Goal: Task Accomplishment & Management: Complete application form

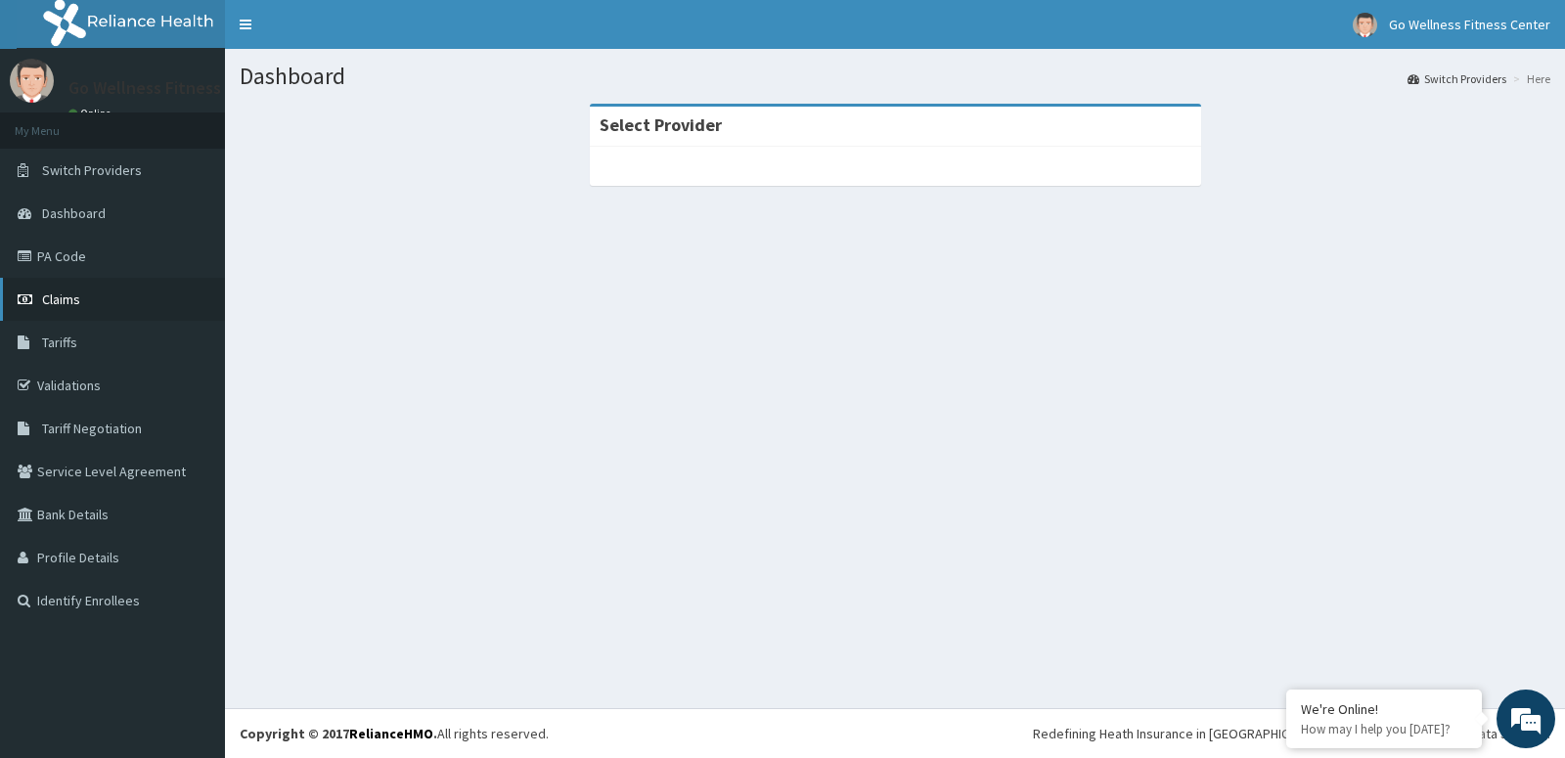
click at [93, 291] on link "Claims" at bounding box center [112, 299] width 225 height 43
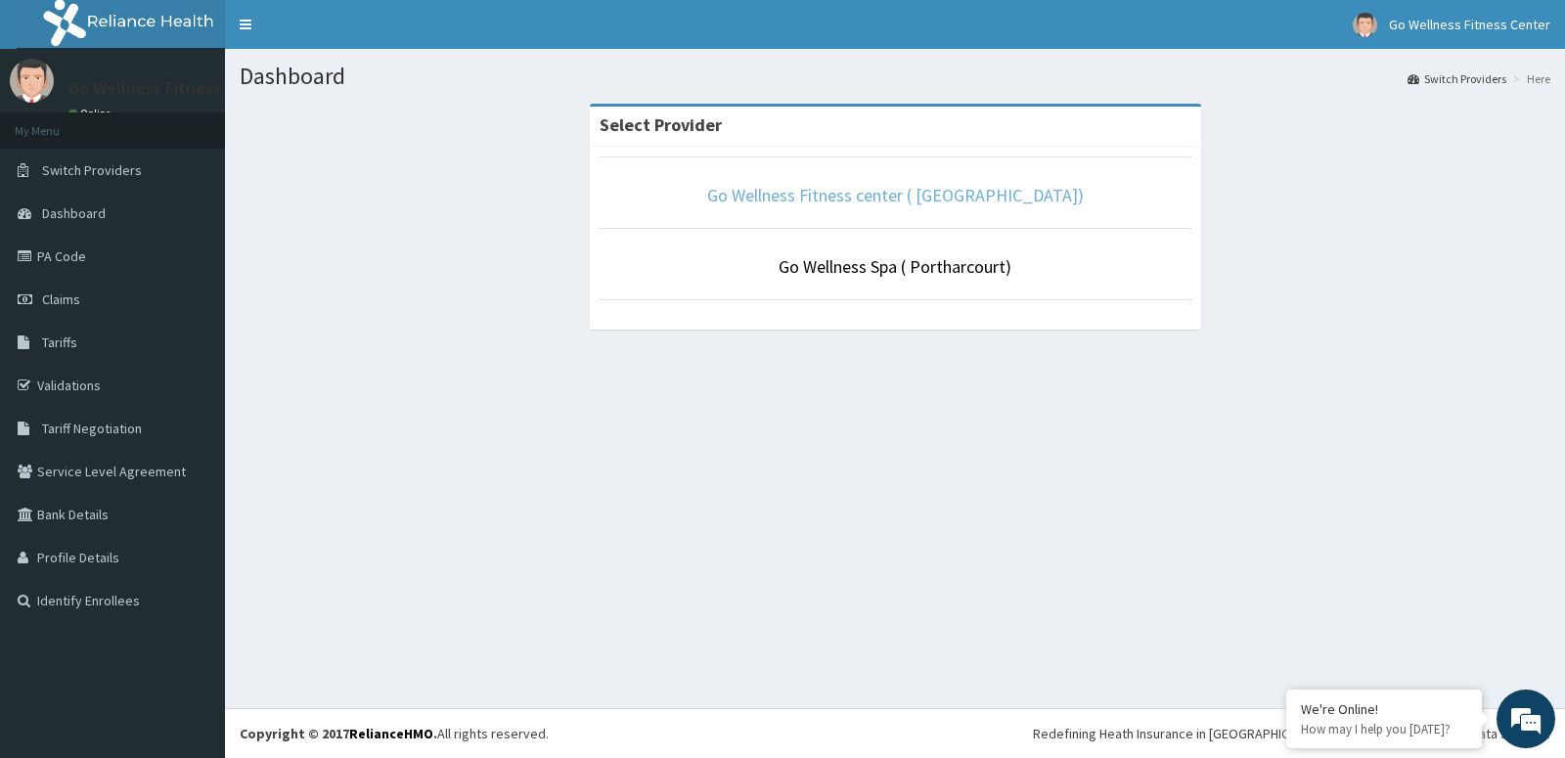
click at [789, 192] on link "Go Wellness Fitness center ( Portharcourt)" at bounding box center [895, 195] width 377 height 23
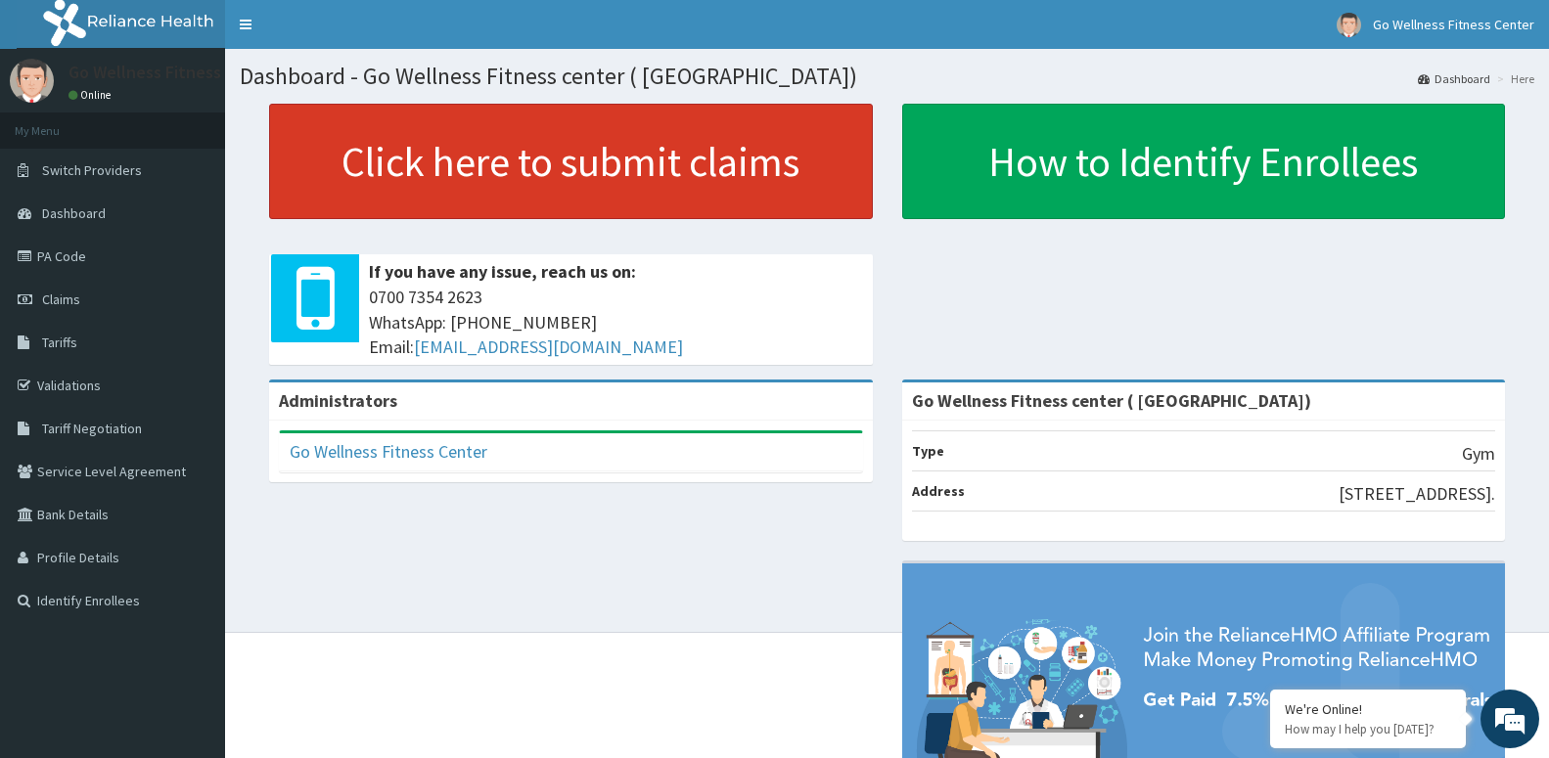
click at [525, 186] on link "Click here to submit claims" at bounding box center [571, 161] width 604 height 115
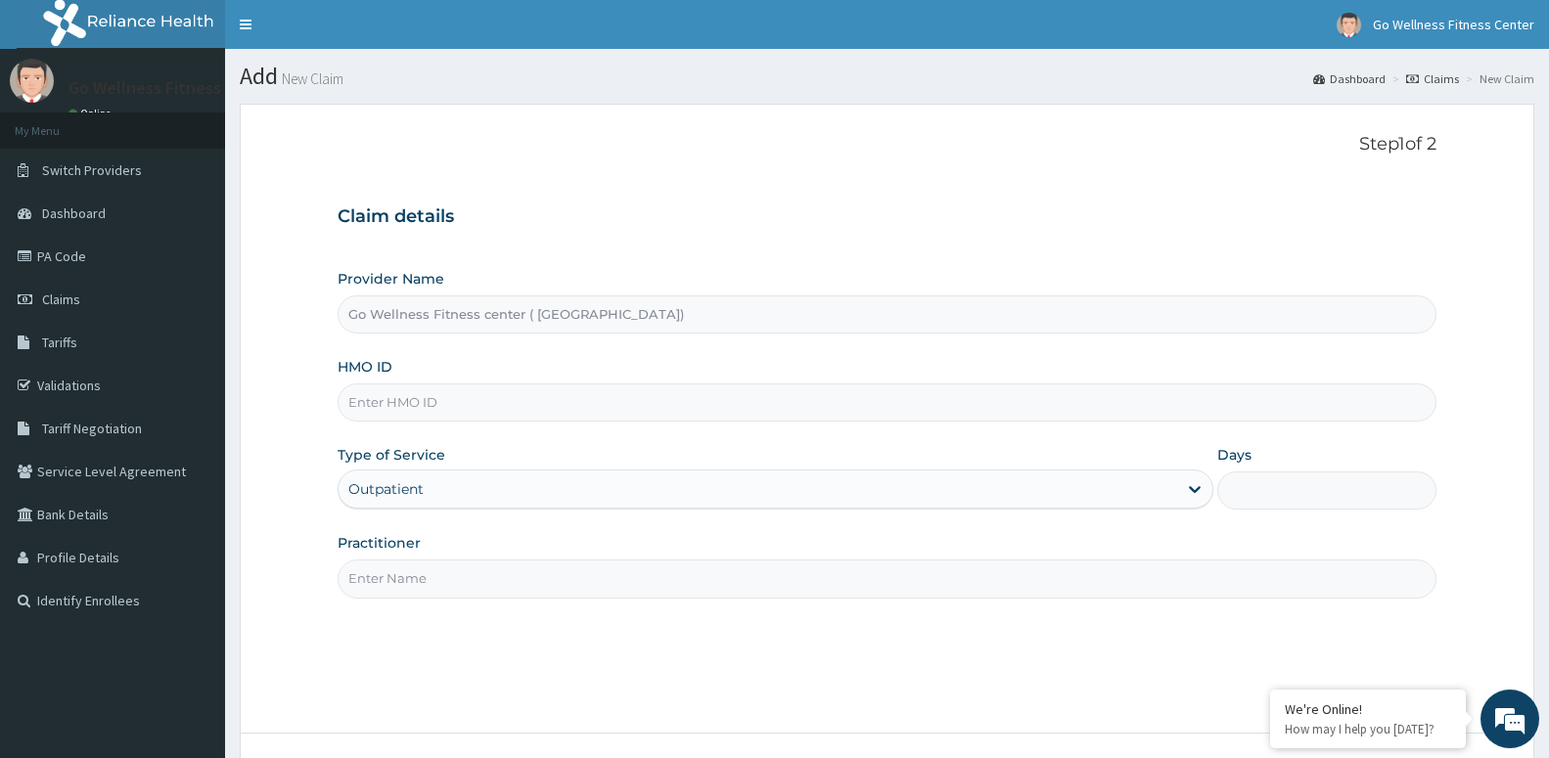
type input "Go Wellness Fitness center ( [GEOGRAPHIC_DATA])"
type input "1"
click at [485, 395] on input "HMO ID" at bounding box center [887, 403] width 1099 height 38
type input "n"
type input "NLM/10002/A"
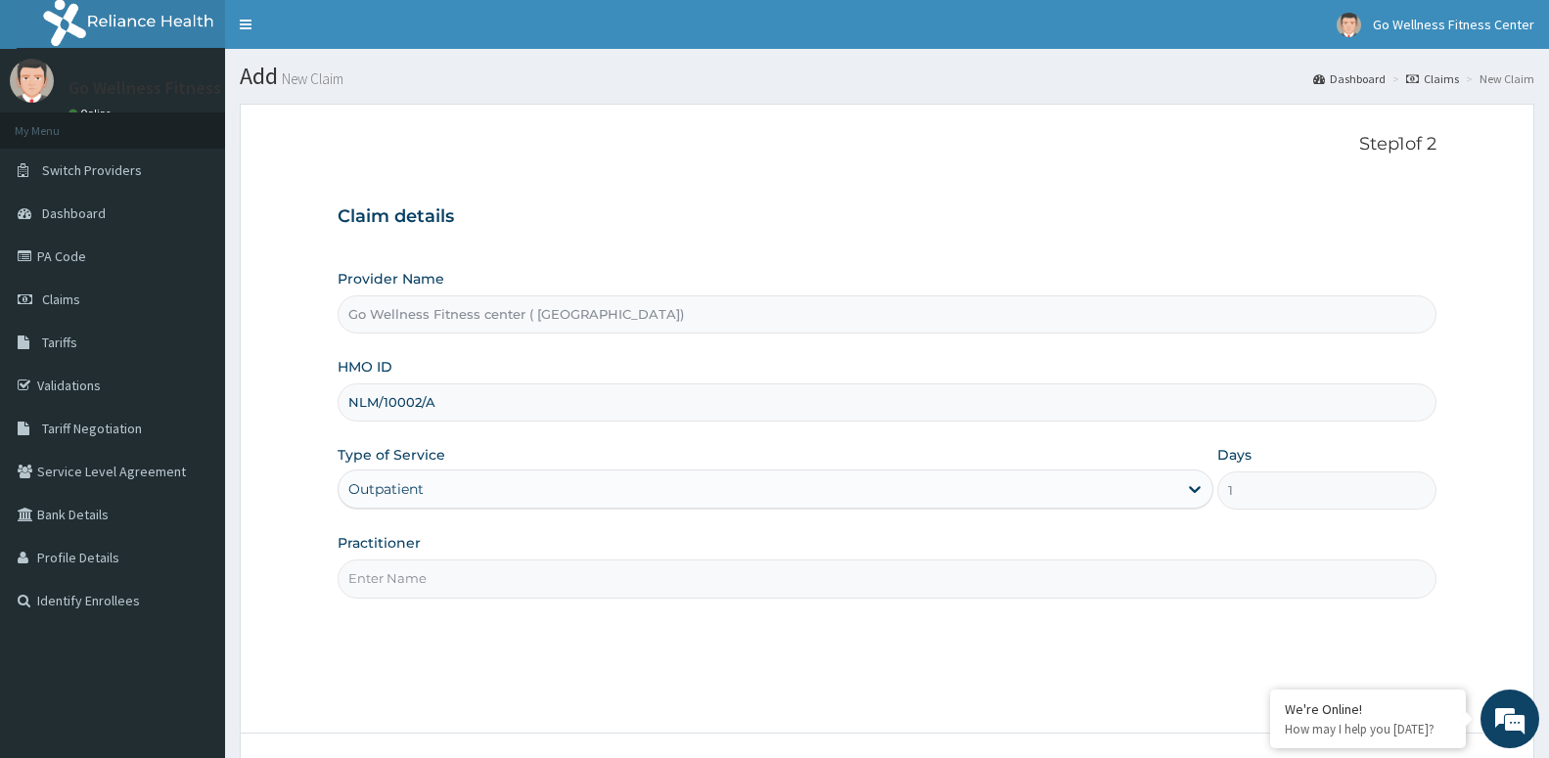
click at [465, 590] on input "Practitioner" at bounding box center [887, 579] width 1099 height 38
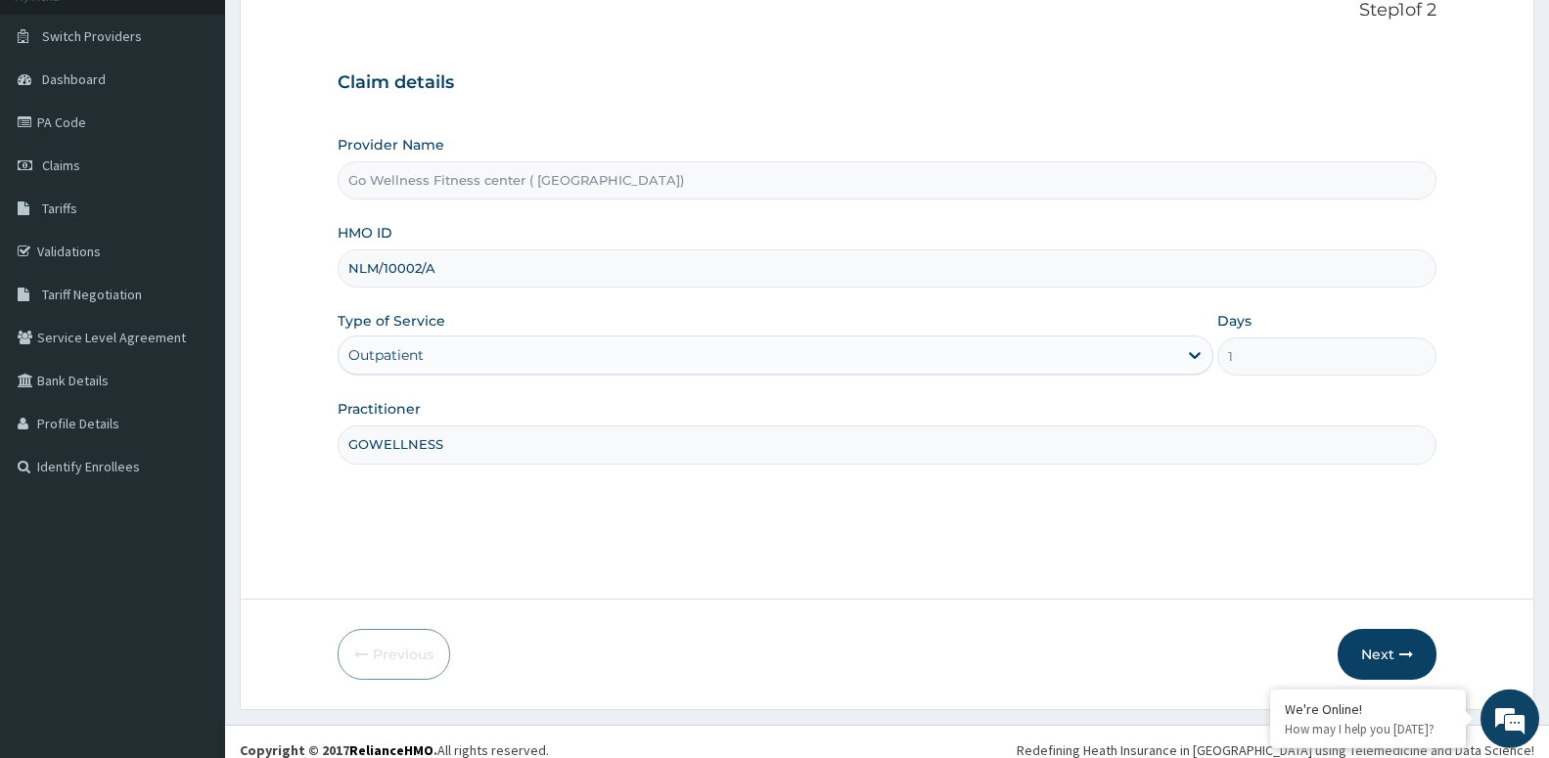
scroll to position [151, 0]
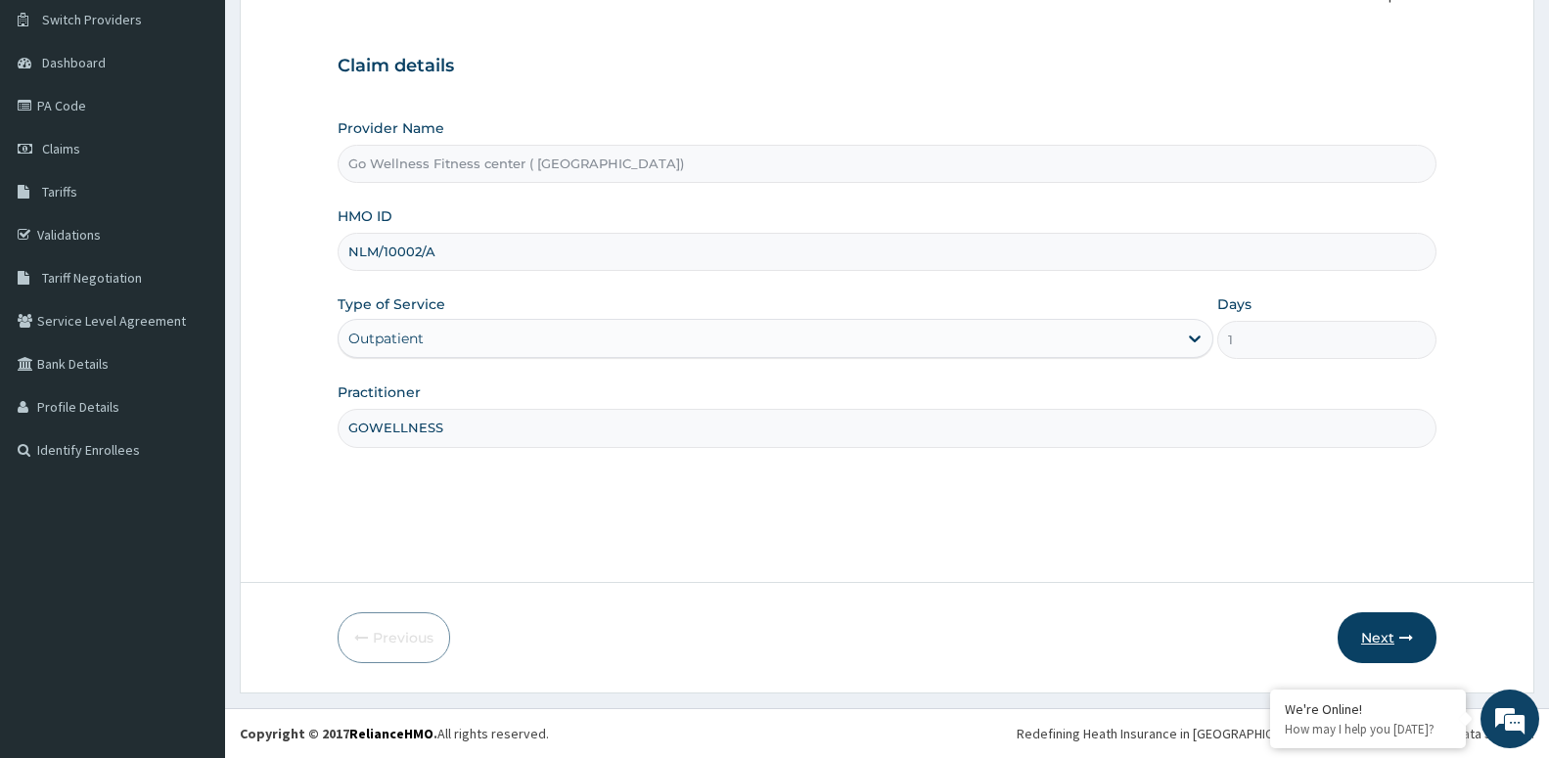
type input "GOWELLNESS"
click at [1427, 628] on button "Next" at bounding box center [1387, 637] width 99 height 51
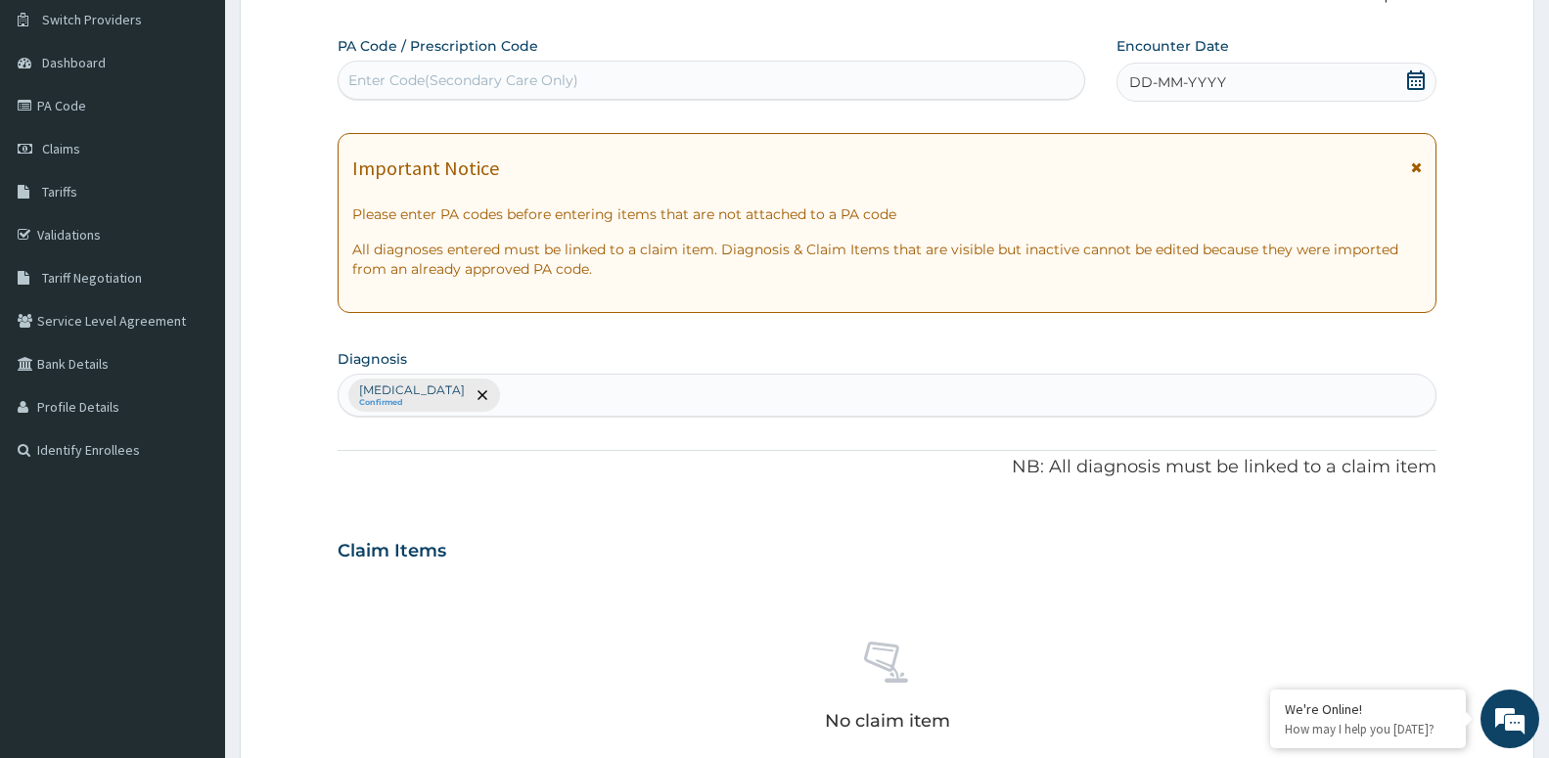
click at [557, 79] on div "Enter Code(Secondary Care Only)" at bounding box center [463, 80] width 230 height 20
type input "PA/5FF57C"
click at [1417, 77] on icon at bounding box center [1416, 80] width 18 height 20
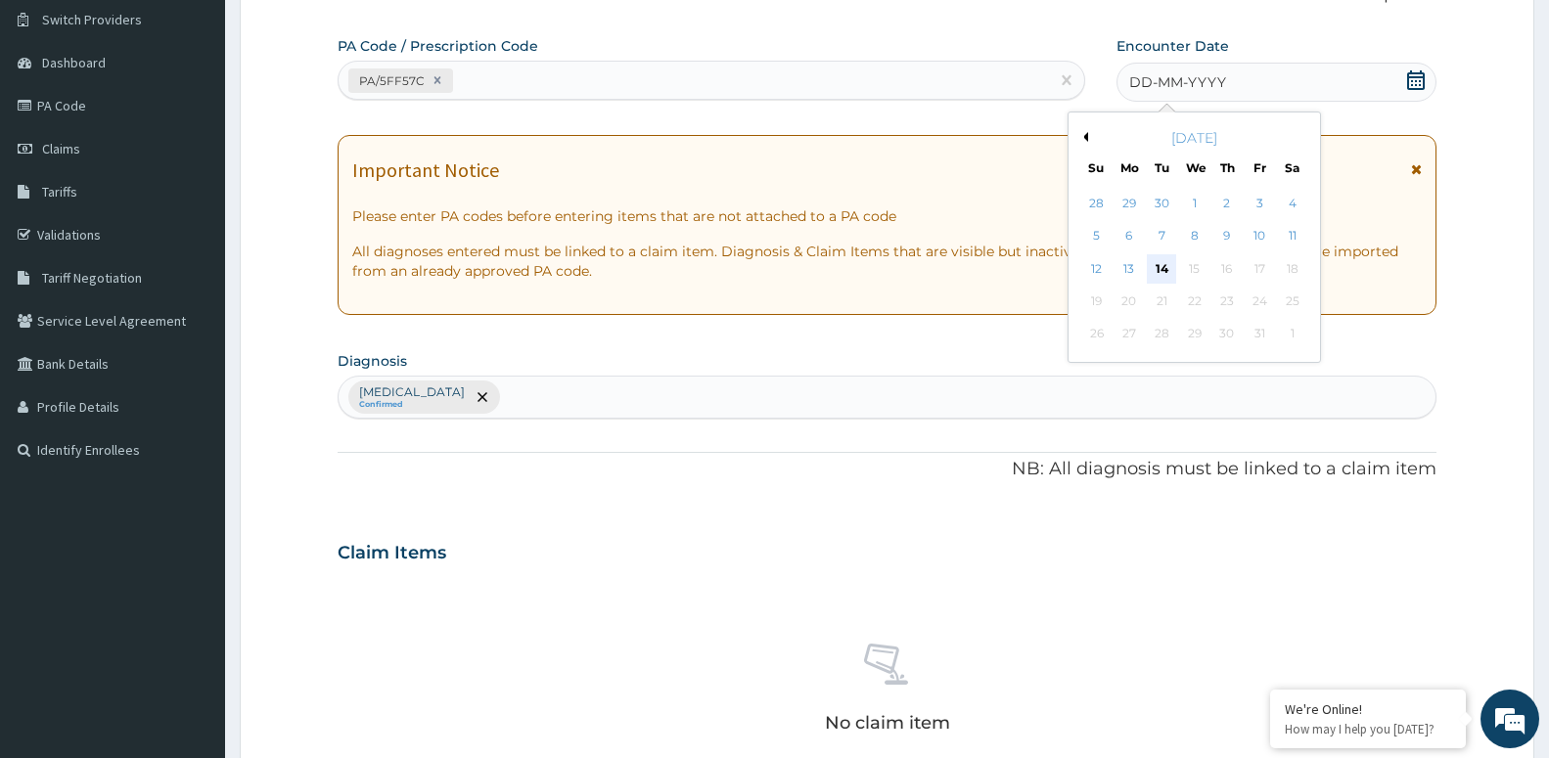
click at [1161, 268] on div "14" at bounding box center [1161, 268] width 29 height 29
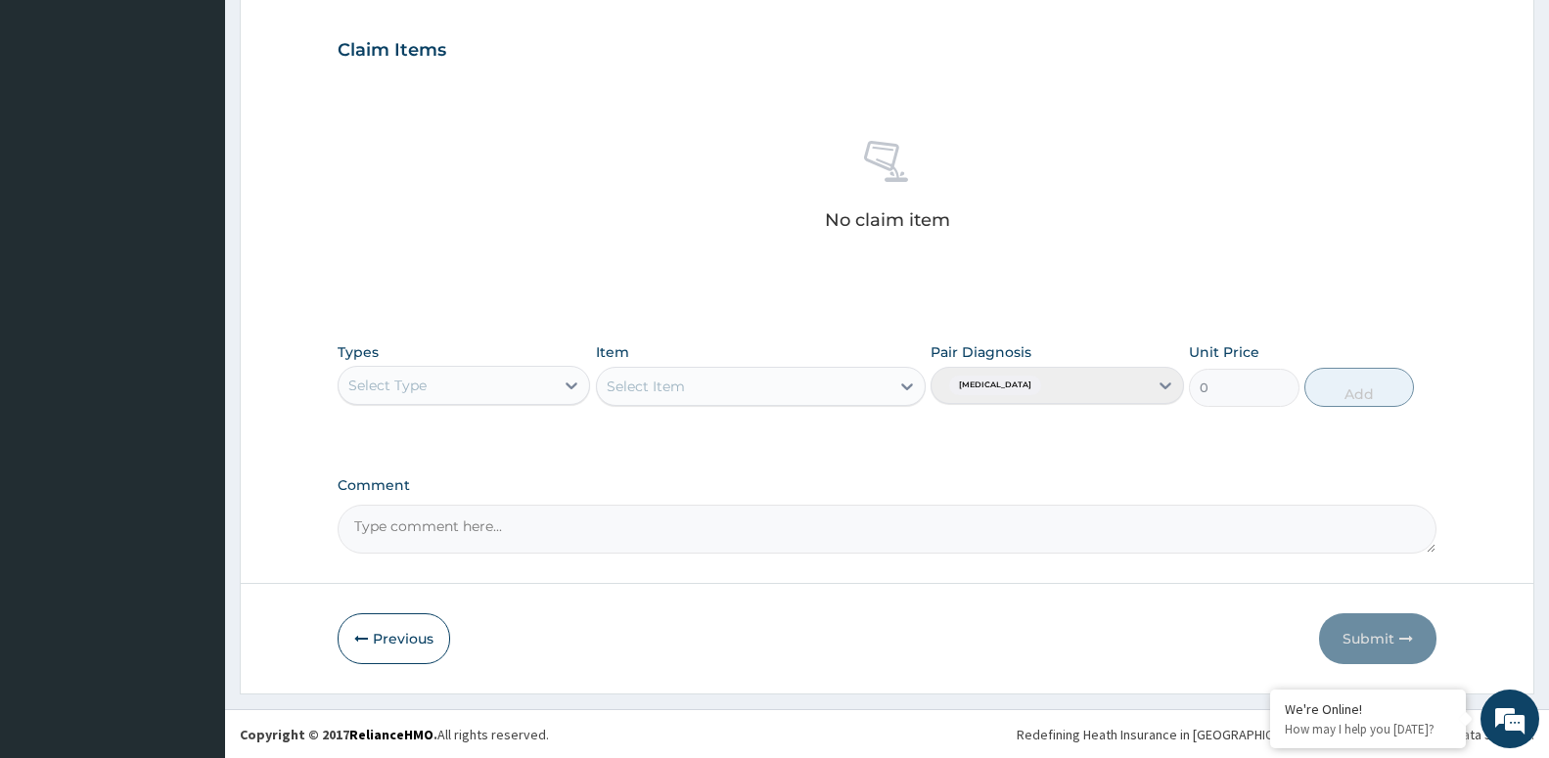
scroll to position [653, 0]
click at [567, 386] on icon at bounding box center [572, 385] width 20 height 20
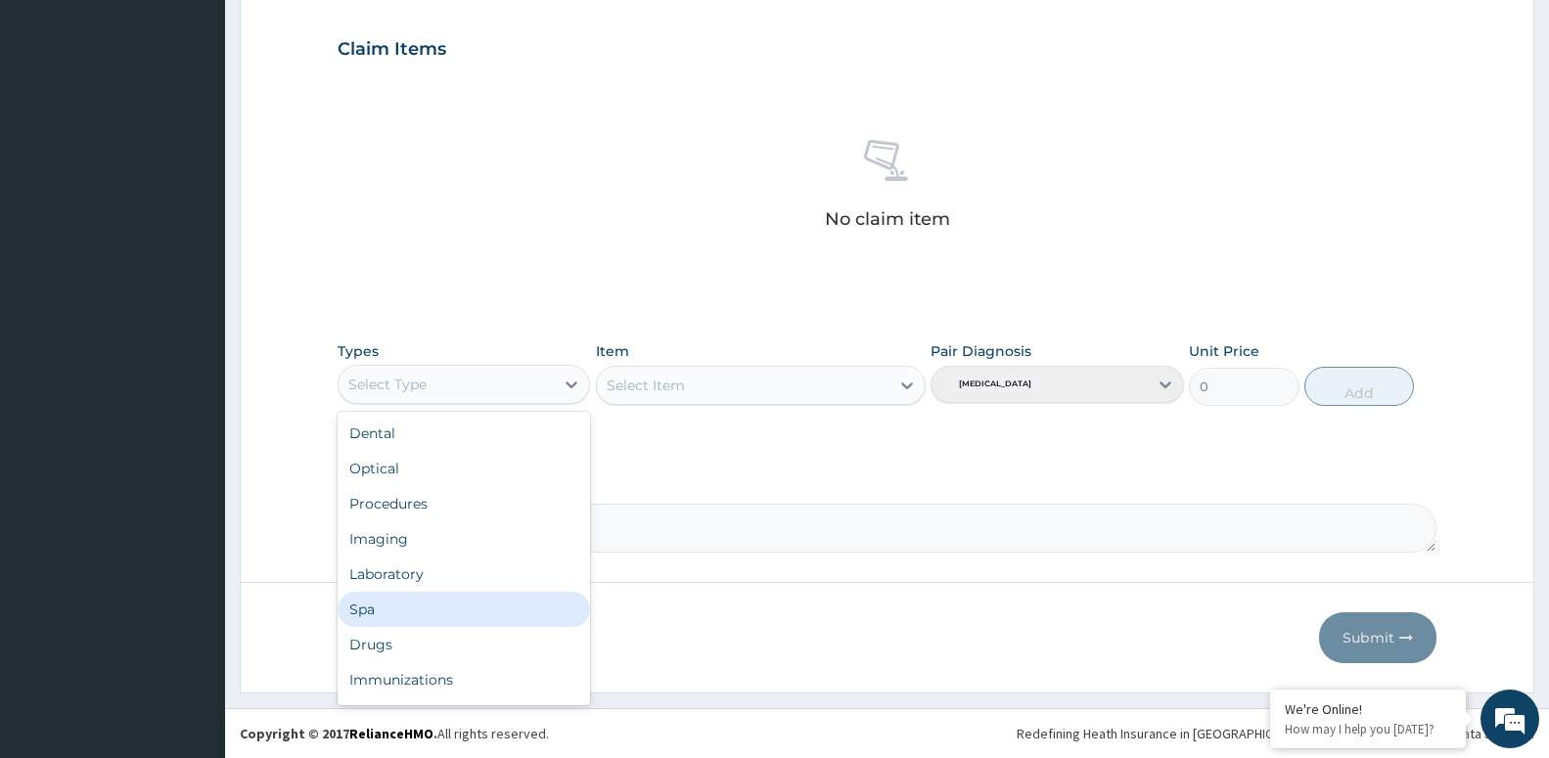
scroll to position [67, 0]
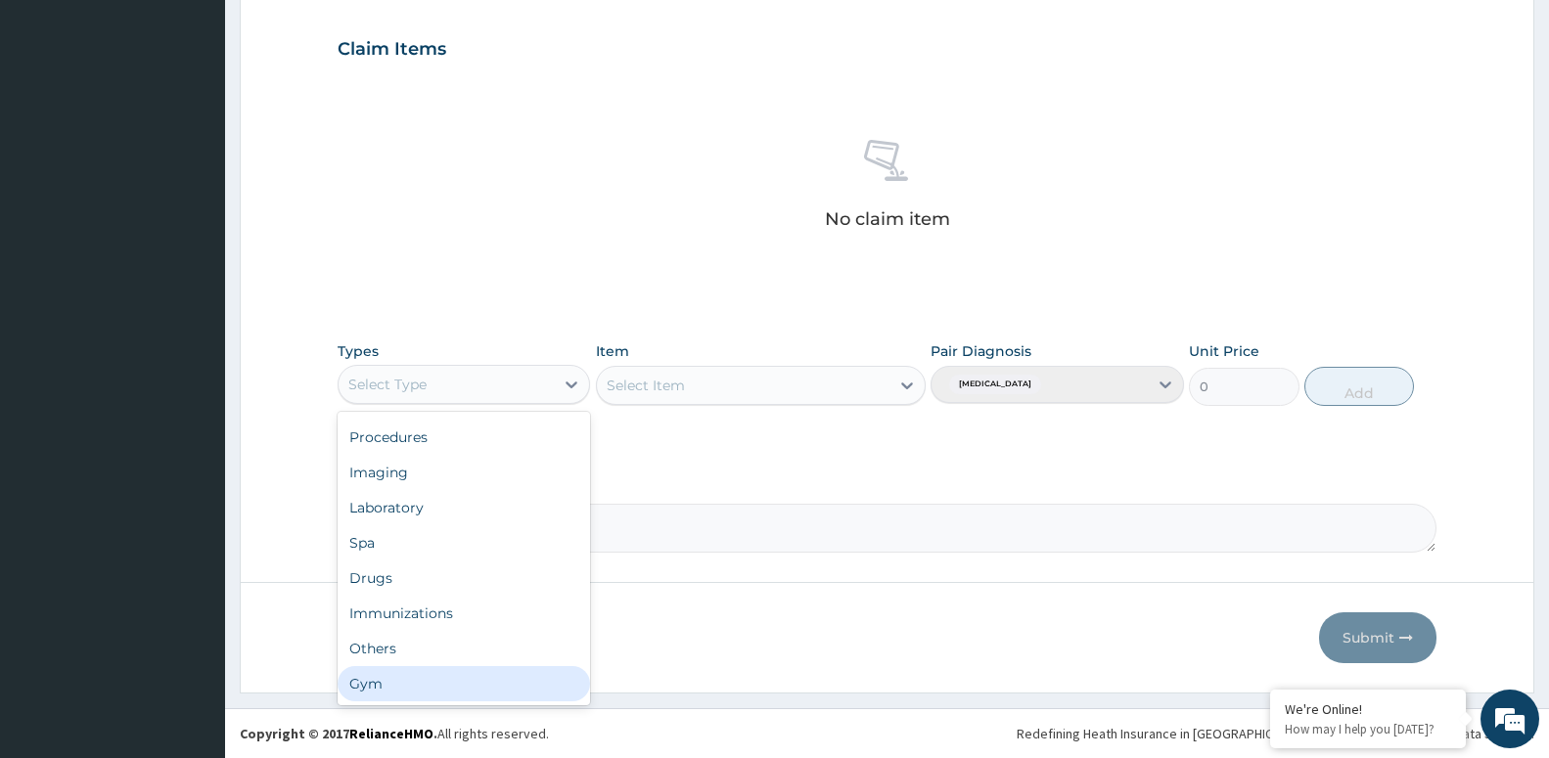
click at [477, 683] on div "Gym" at bounding box center [464, 683] width 252 height 35
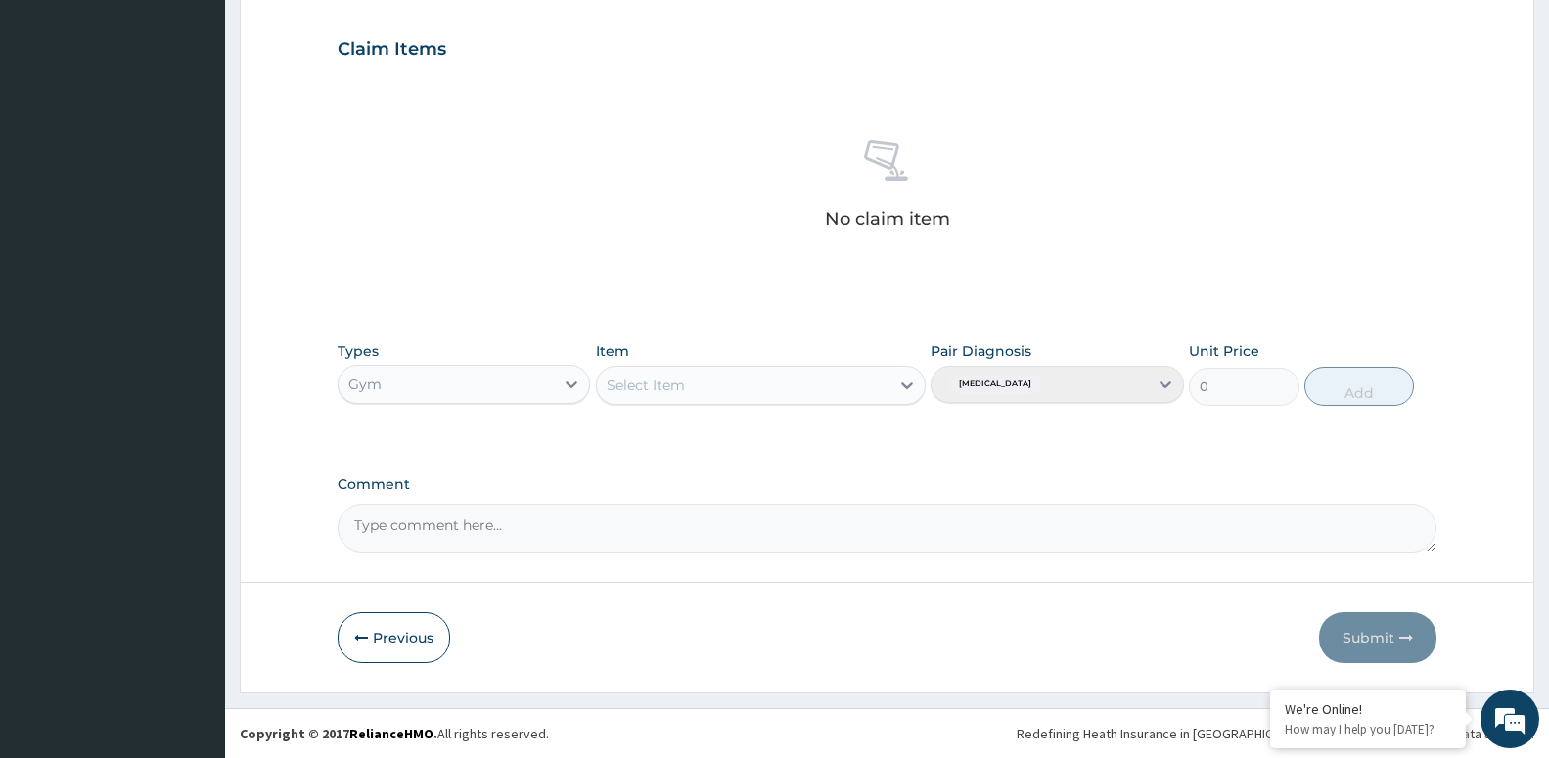
click at [886, 380] on div "Select Item" at bounding box center [743, 385] width 293 height 31
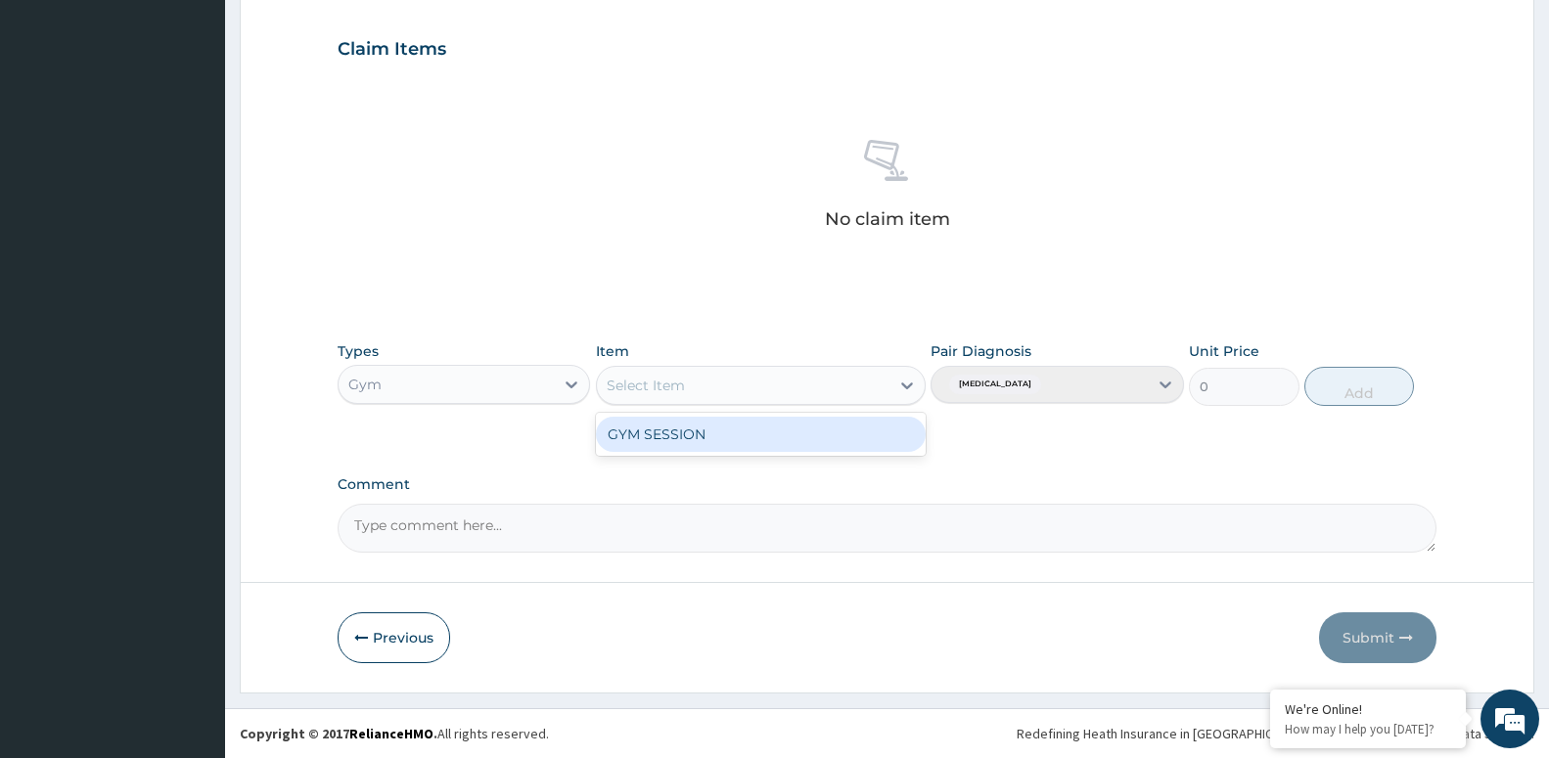
click at [858, 445] on div "GYM SESSION" at bounding box center [761, 434] width 330 height 35
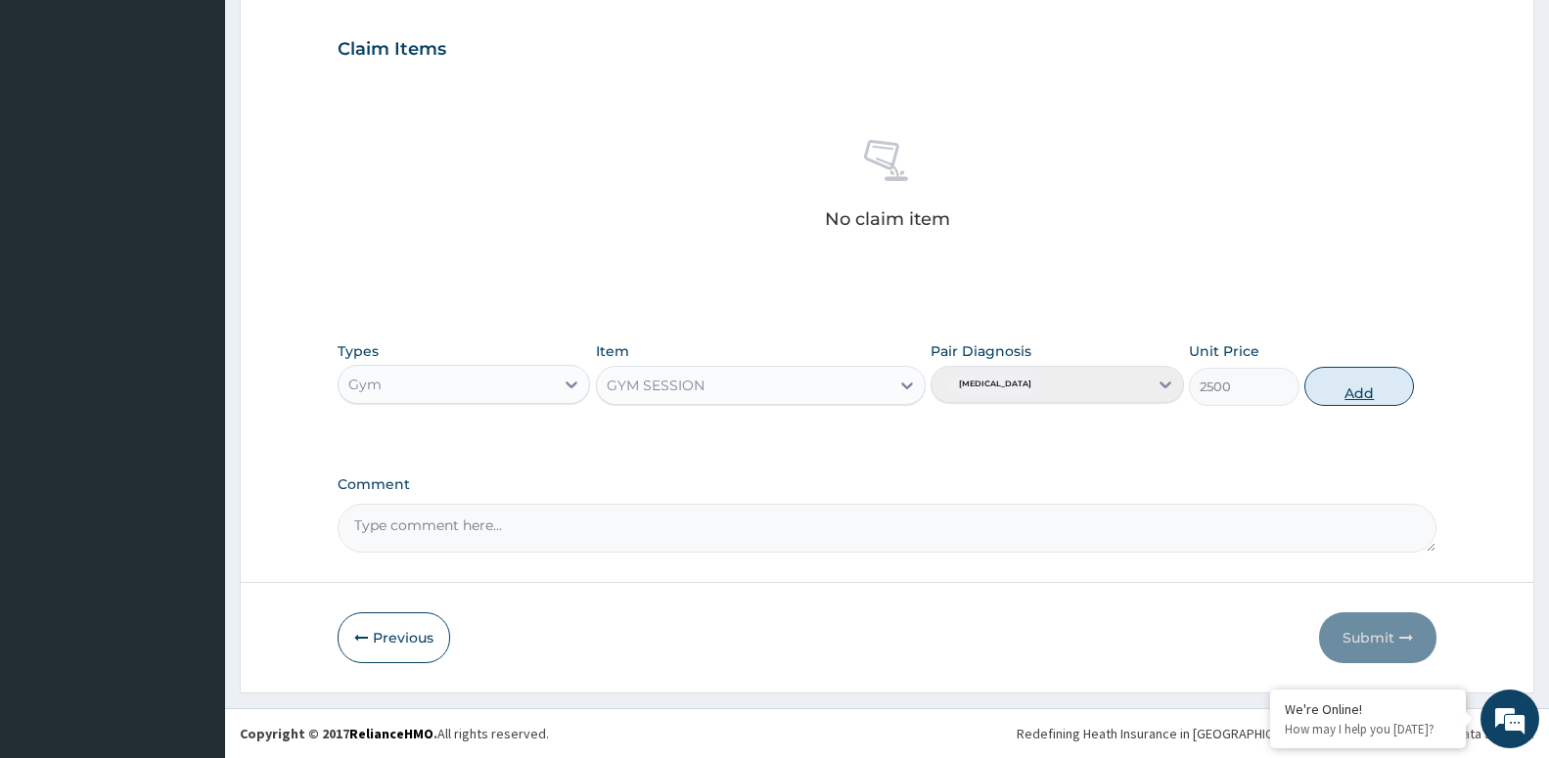
click at [1392, 384] on button "Add" at bounding box center [1359, 386] width 110 height 39
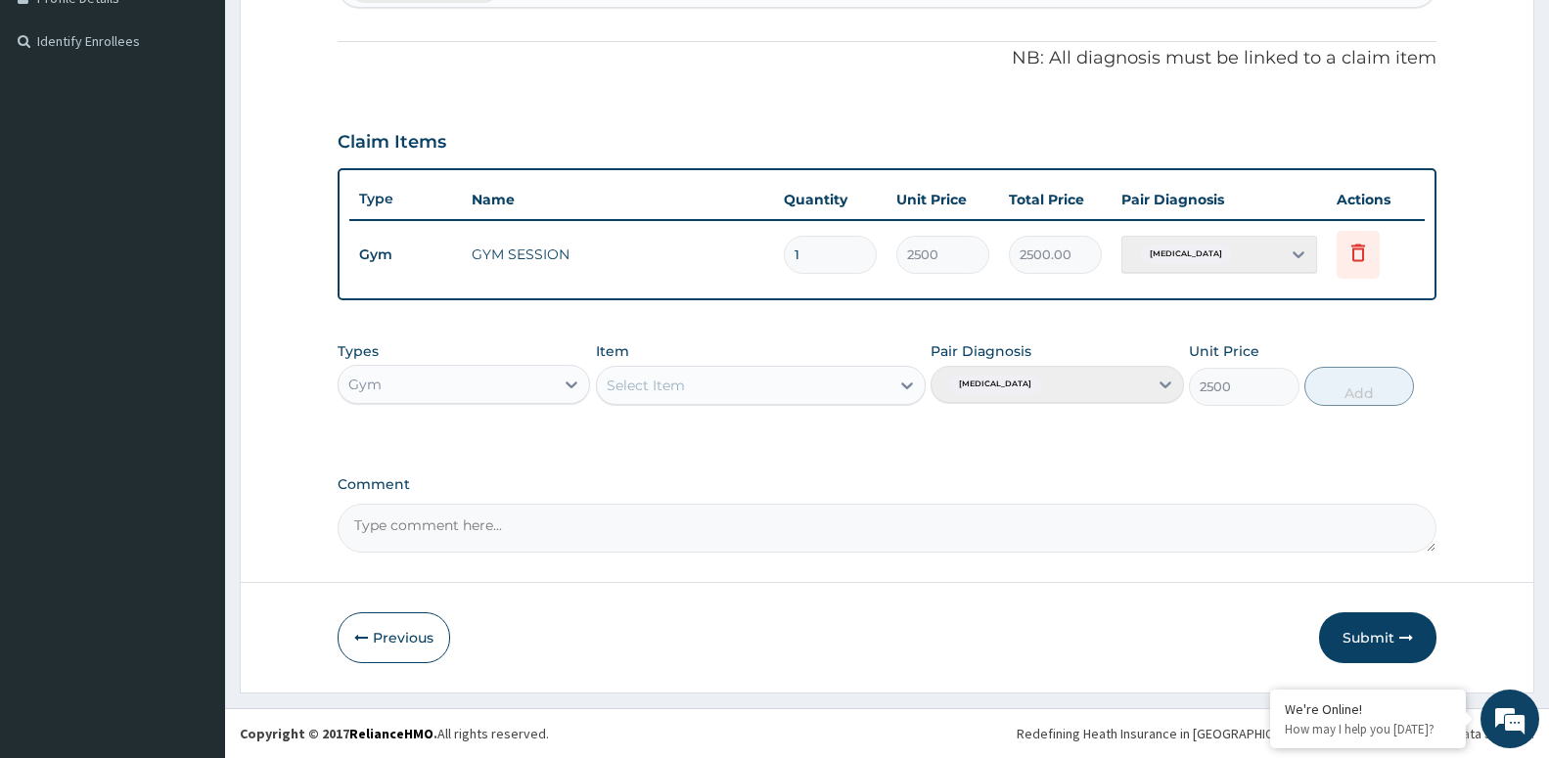
type input "0"
click at [375, 638] on button "Previous" at bounding box center [394, 637] width 113 height 51
